Goal: Information Seeking & Learning: Learn about a topic

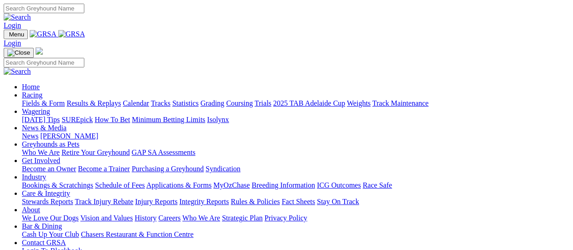
click at [42, 91] on link "Racing" at bounding box center [32, 95] width 20 height 8
click at [51, 99] on link "Fields & Form" at bounding box center [43, 103] width 43 height 8
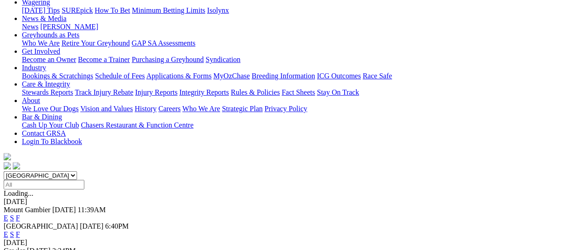
scroll to position [91, 0]
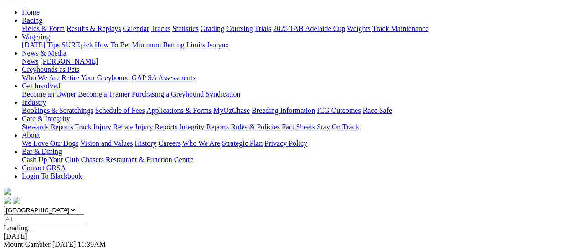
click at [20, 249] on link "F" at bounding box center [18, 253] width 4 height 8
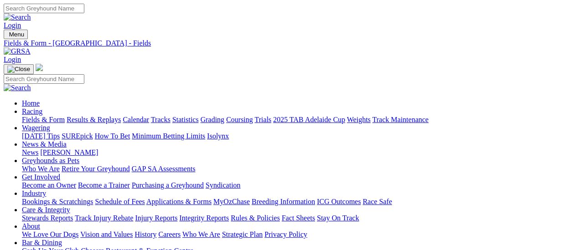
click at [27, 116] on link "Fields & Form" at bounding box center [43, 120] width 43 height 8
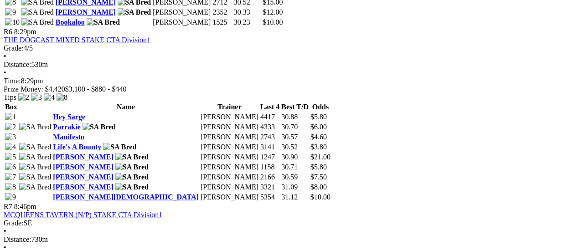
scroll to position [1230, 0]
